Goal: Information Seeking & Learning: Learn about a topic

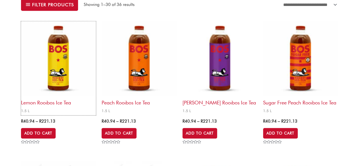
scroll to position [170, 0]
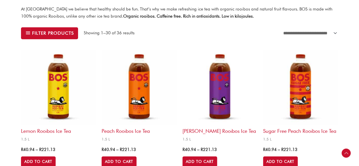
click at [63, 74] on img at bounding box center [58, 87] width 75 height 75
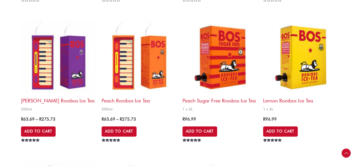
scroll to position [369, 0]
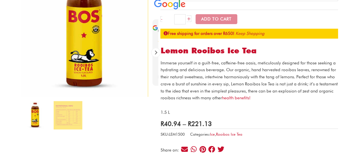
scroll to position [114, 0]
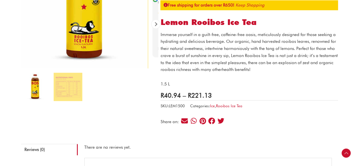
click at [241, 70] on link "health benefits!" at bounding box center [236, 69] width 29 height 5
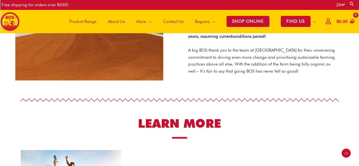
scroll to position [478, 0]
